Goal: Transaction & Acquisition: Purchase product/service

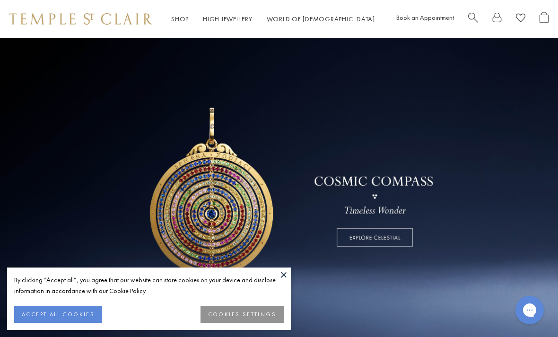
click at [469, 18] on span "Search" at bounding box center [473, 17] width 10 height 10
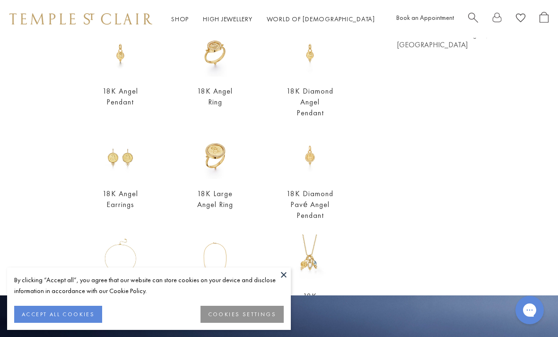
scroll to position [100, 0]
type input "*****"
click at [303, 203] on link "18K Diamond Pavé Angel Pendant" at bounding box center [310, 204] width 47 height 32
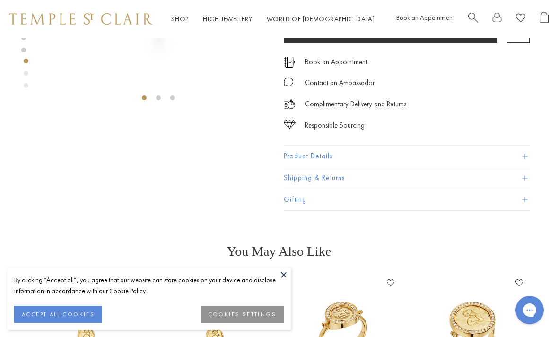
scroll to position [170, 0]
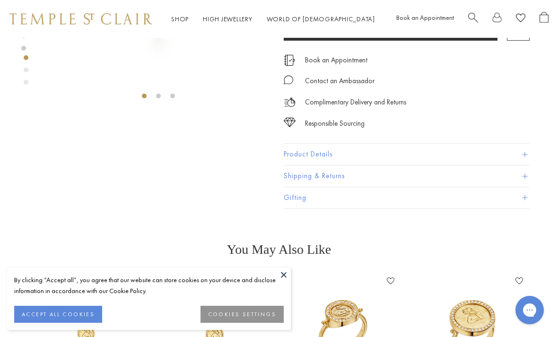
click at [298, 155] on button "Product Details" at bounding box center [407, 154] width 246 height 21
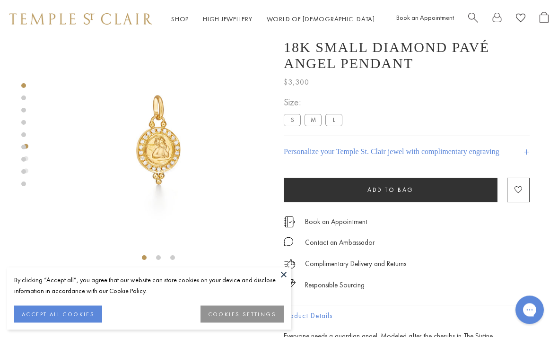
scroll to position [0, 0]
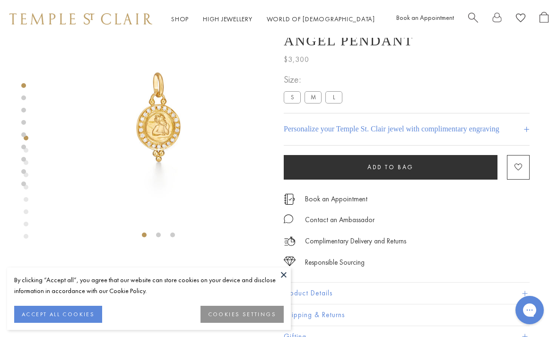
scroll to position [38, 0]
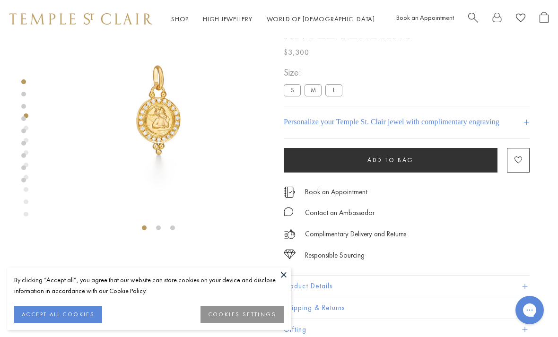
click at [314, 90] on label "M" at bounding box center [313, 90] width 17 height 12
